Goal: Task Accomplishment & Management: Complete application form

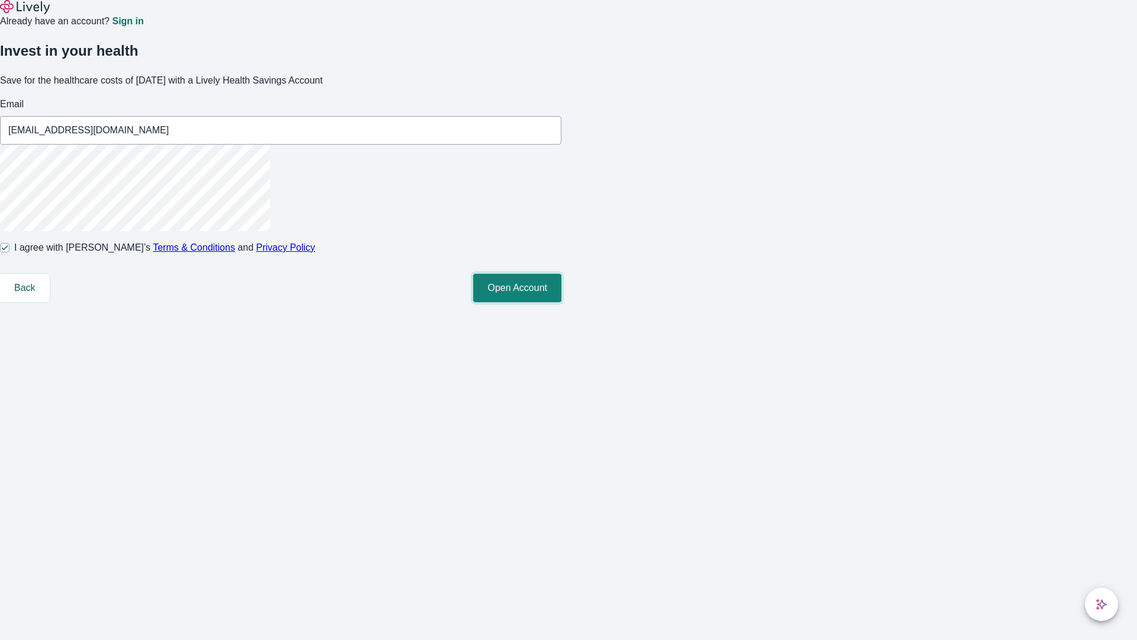
click at [562, 302] on button "Open Account" at bounding box center [517, 288] width 88 height 28
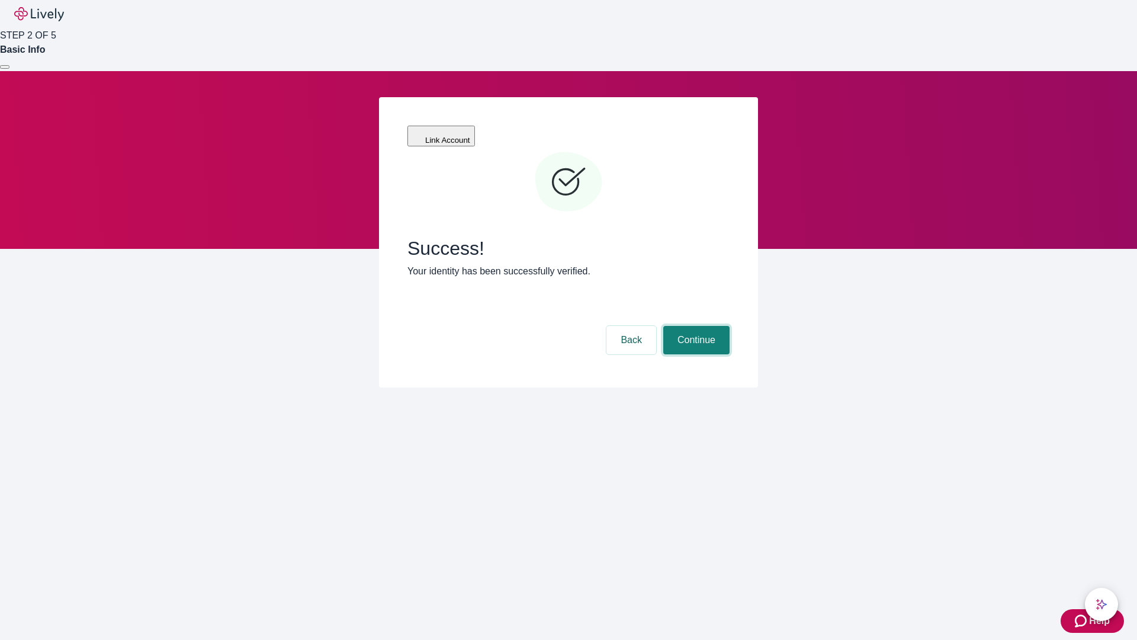
click at [695, 326] on button "Continue" at bounding box center [696, 340] width 66 height 28
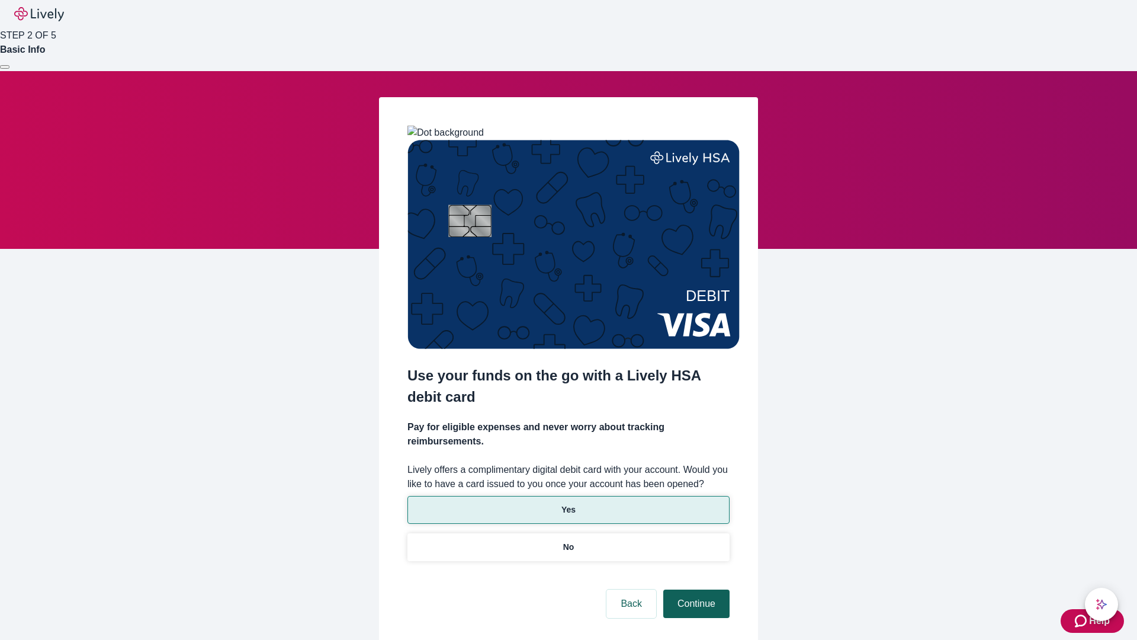
click at [568, 541] on p "No" at bounding box center [568, 547] width 11 height 12
click at [695, 589] on button "Continue" at bounding box center [696, 603] width 66 height 28
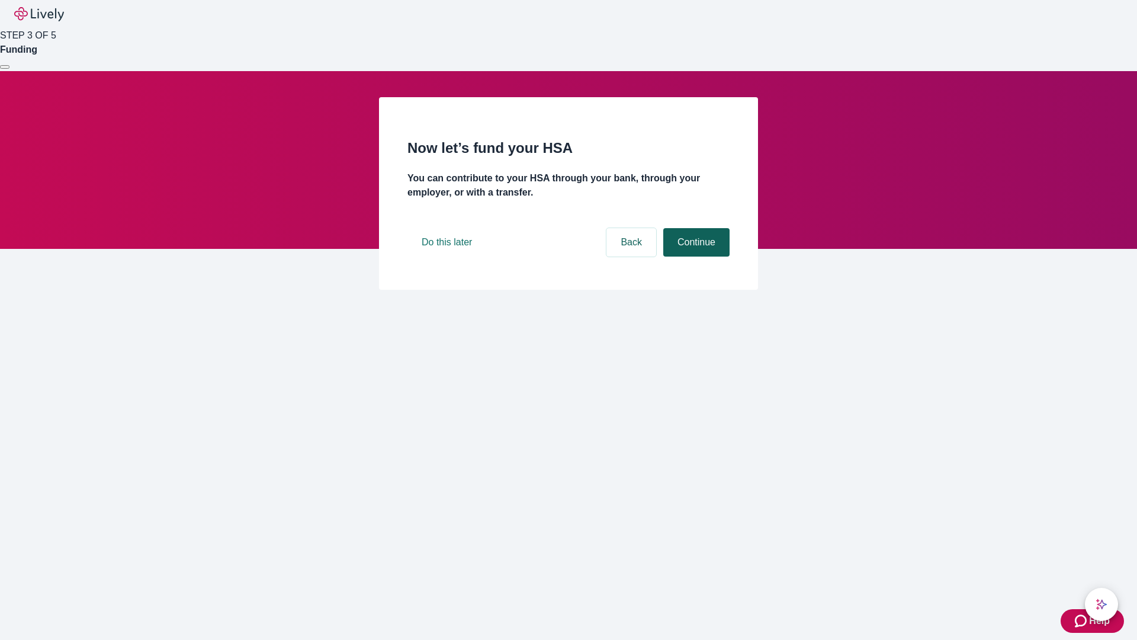
click at [695, 256] on button "Continue" at bounding box center [696, 242] width 66 height 28
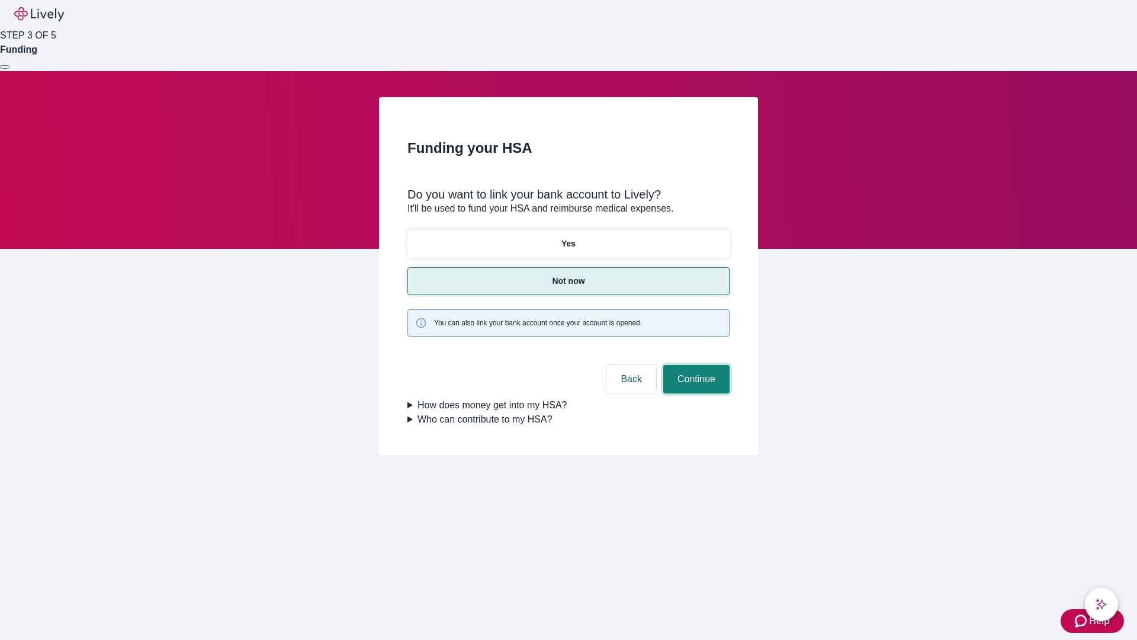
click at [695, 365] on button "Continue" at bounding box center [696, 379] width 66 height 28
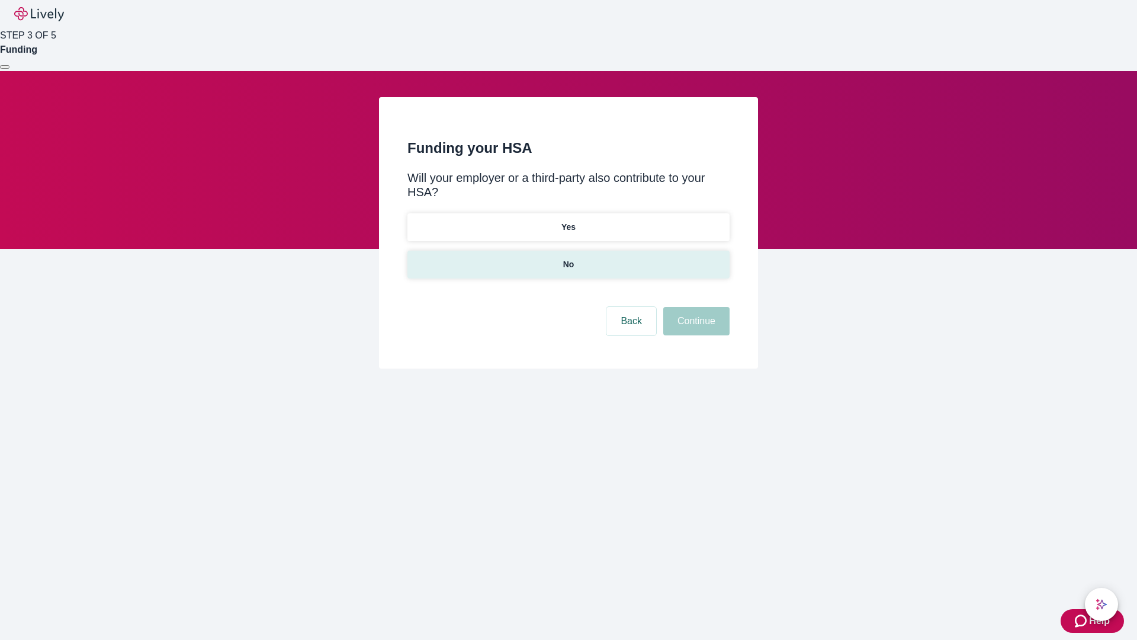
click at [568, 258] on p "No" at bounding box center [568, 264] width 11 height 12
click at [695, 307] on button "Continue" at bounding box center [696, 321] width 66 height 28
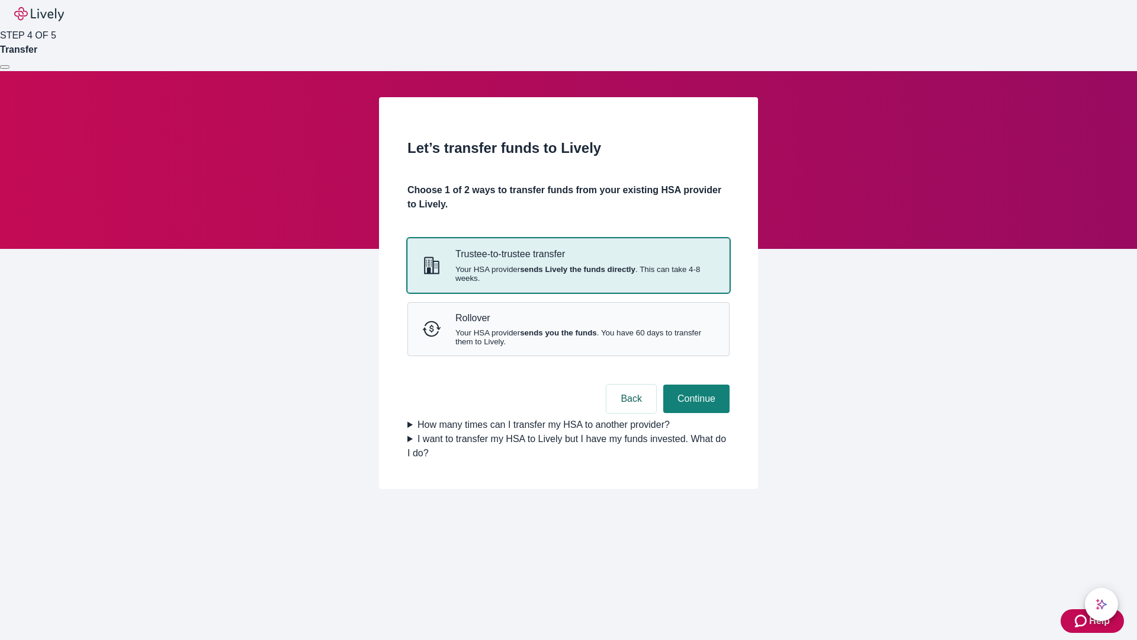
click at [568, 274] on strong "sends Lively the funds directly" at bounding box center [578, 269] width 116 height 9
click at [695, 413] on button "Continue" at bounding box center [696, 398] width 66 height 28
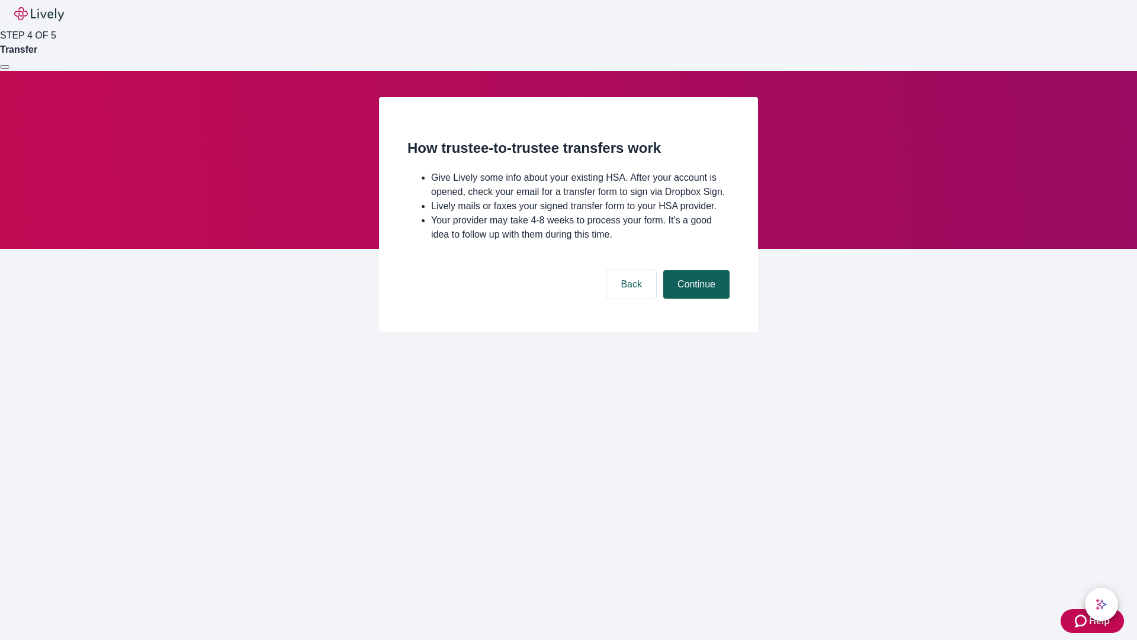
click at [695, 299] on button "Continue" at bounding box center [696, 284] width 66 height 28
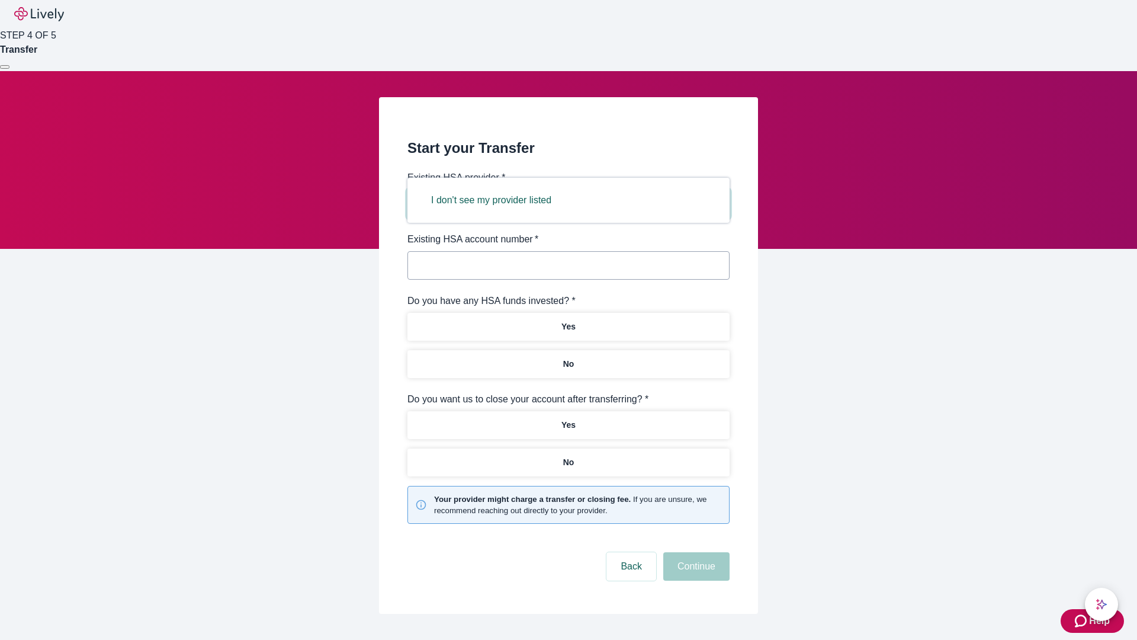
click at [495, 200] on button "I don't see my provider listed" at bounding box center [491, 200] width 149 height 28
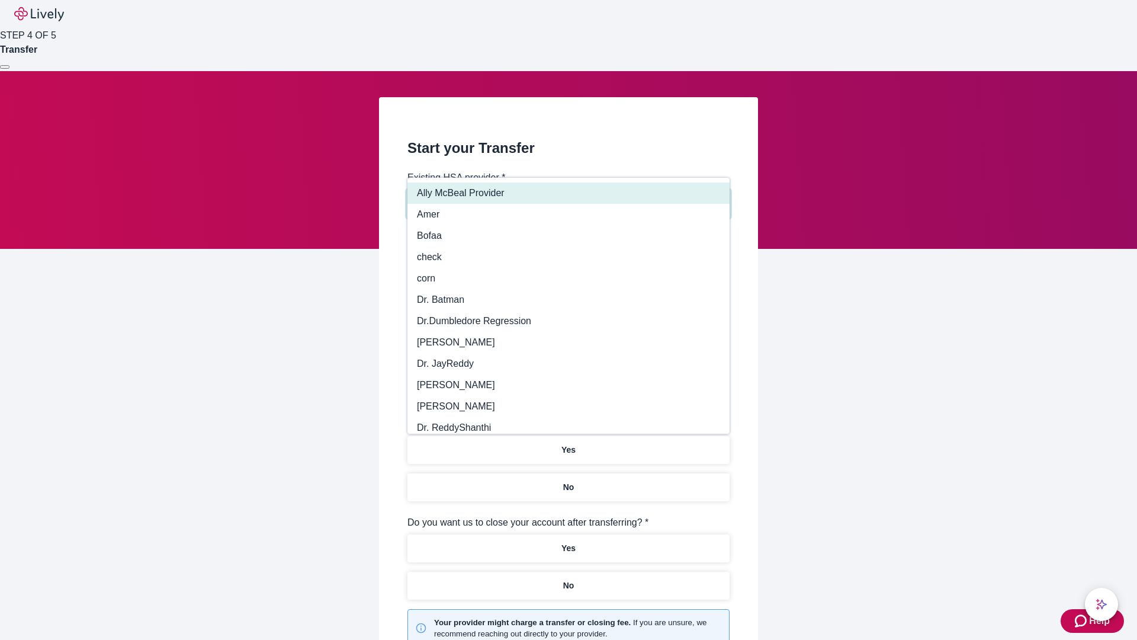
type input "Other"
type input "Health Equity"
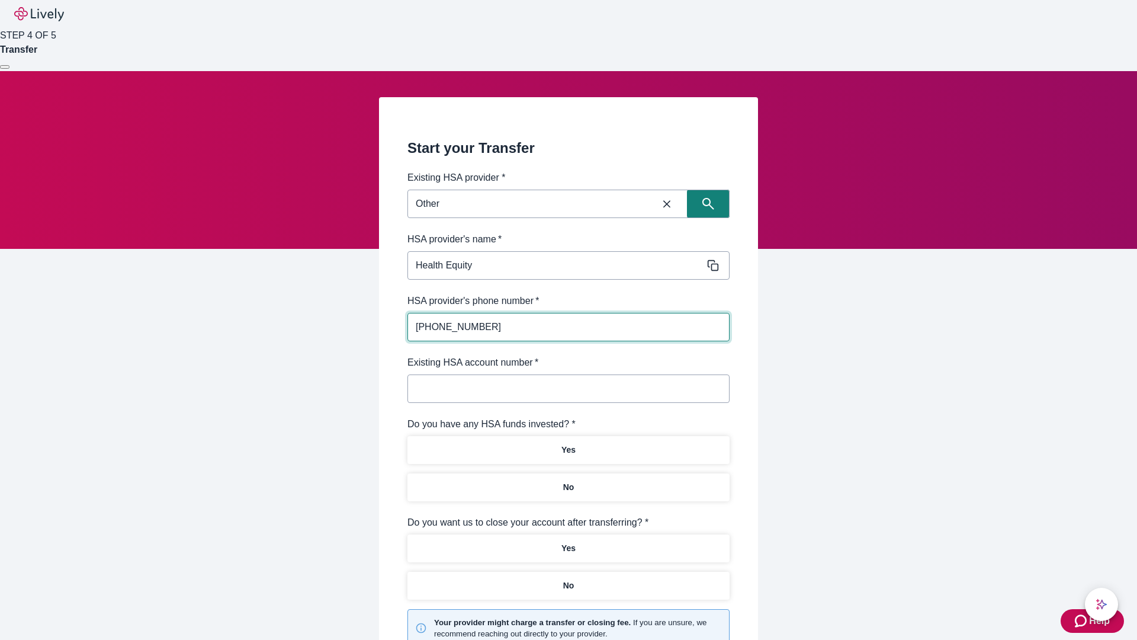
type input "(434) 343-4344"
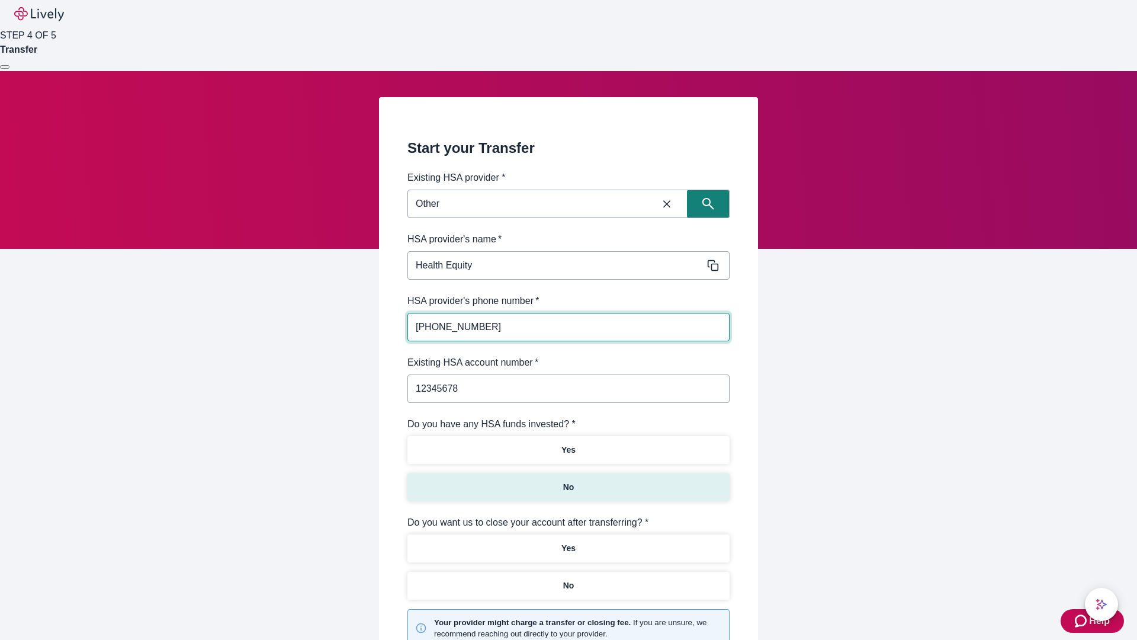
type input "12345678"
click at [568, 481] on p "No" at bounding box center [568, 487] width 11 height 12
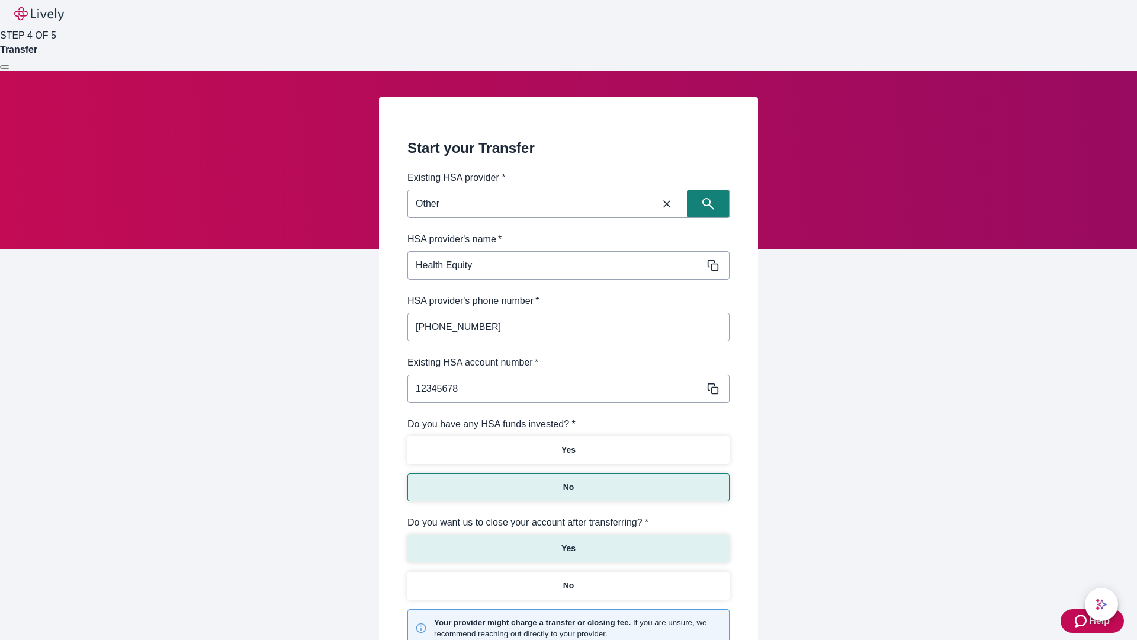
click at [568, 542] on p "Yes" at bounding box center [569, 548] width 14 height 12
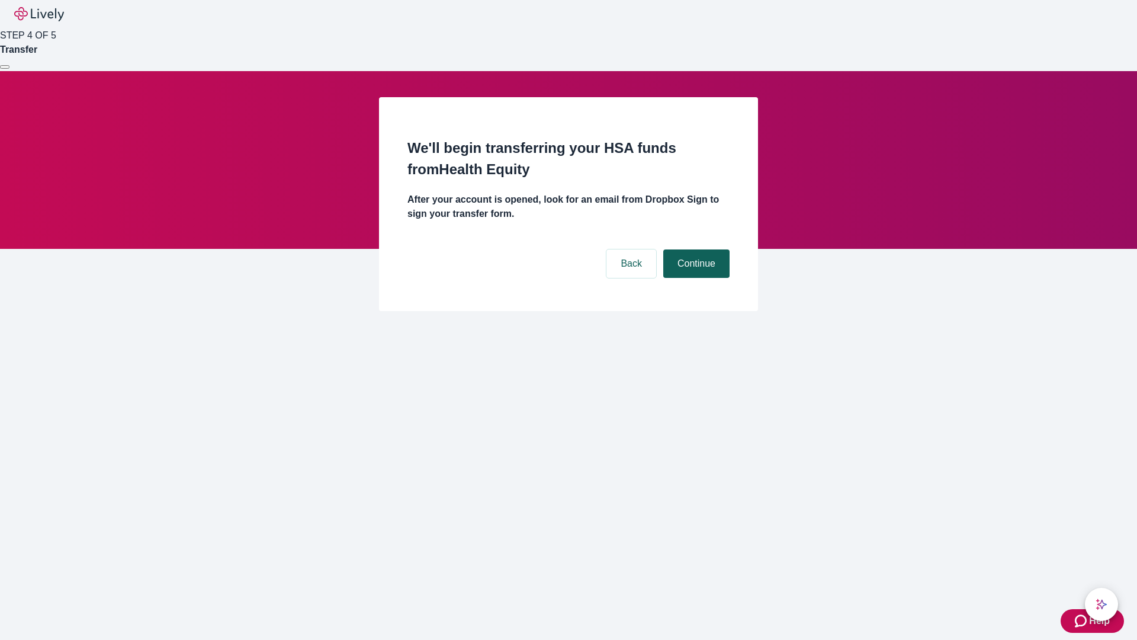
click at [695, 249] on button "Continue" at bounding box center [696, 263] width 66 height 28
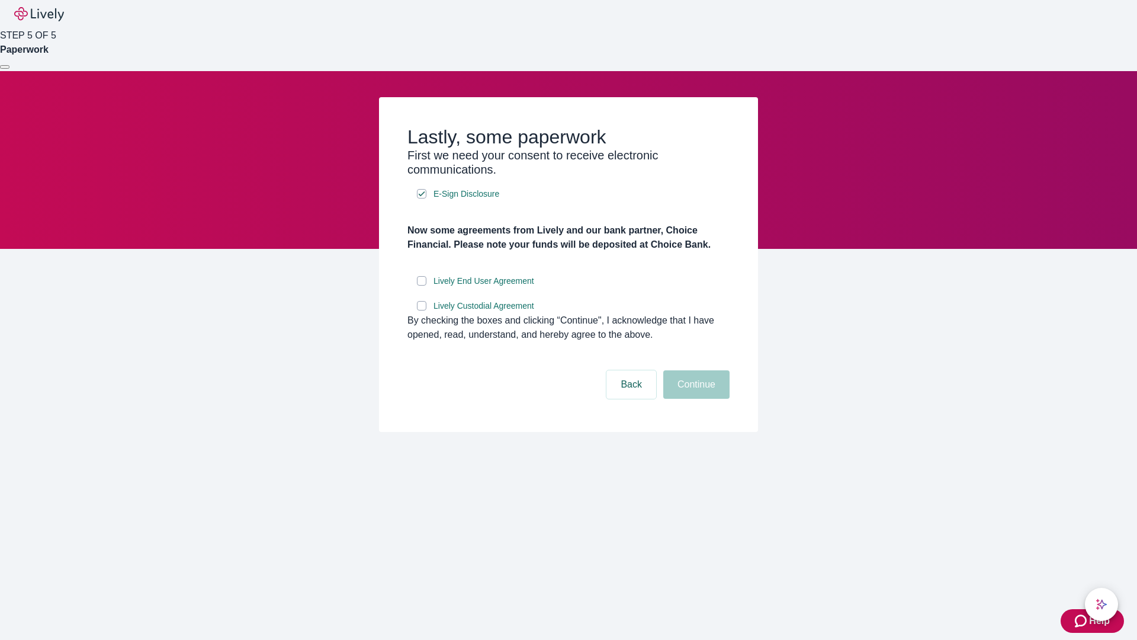
click at [422, 286] on input "Lively End User Agreement" at bounding box center [421, 280] width 9 height 9
checkbox input "true"
click at [422, 310] on input "Lively Custodial Agreement" at bounding box center [421, 305] width 9 height 9
checkbox input "true"
click at [695, 399] on button "Continue" at bounding box center [696, 384] width 66 height 28
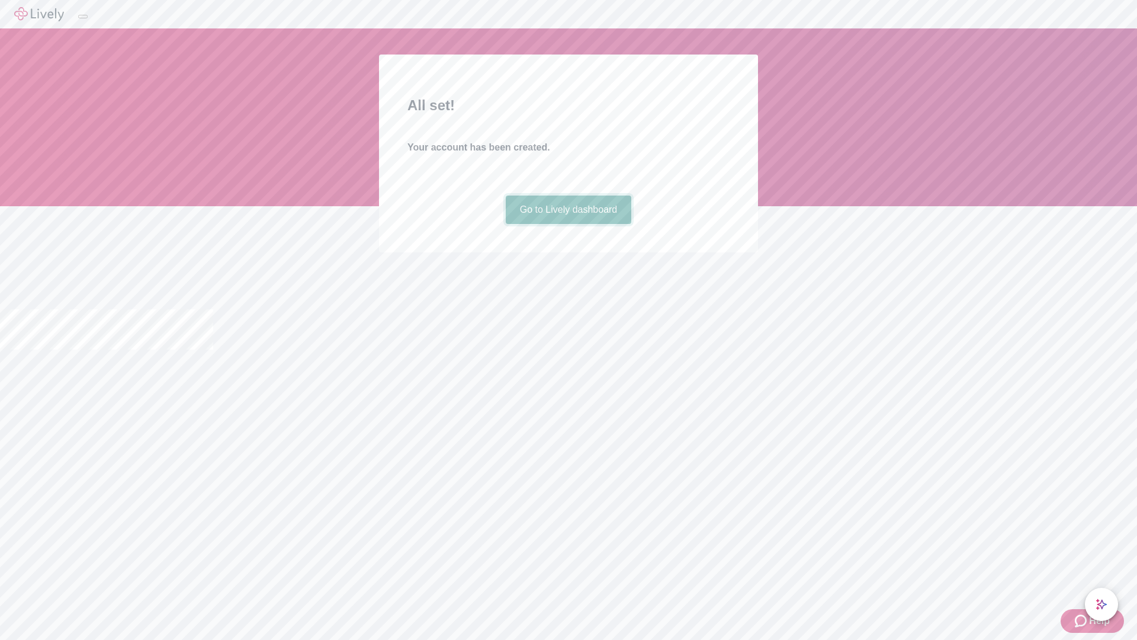
click at [568, 224] on link "Go to Lively dashboard" at bounding box center [569, 209] width 126 height 28
